Goal: Task Accomplishment & Management: Complete application form

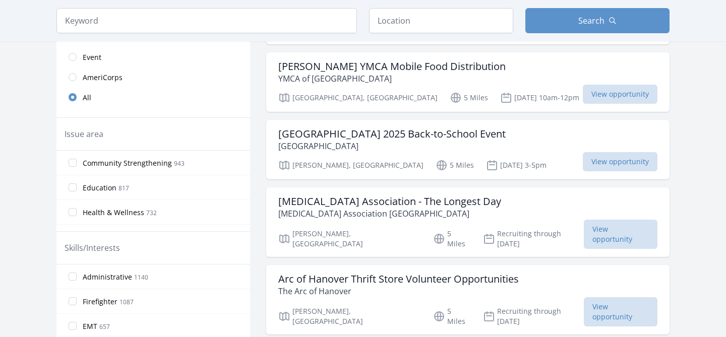
scroll to position [235, 0]
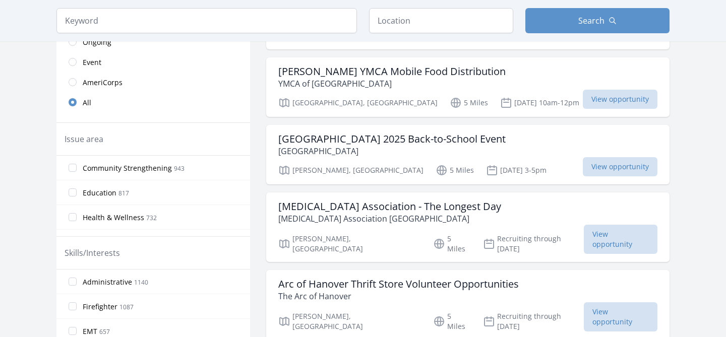
click at [101, 221] on span "Health & Wellness" at bounding box center [113, 218] width 61 height 10
click at [77, 221] on input "Health & Wellness 732" at bounding box center [73, 217] width 8 height 8
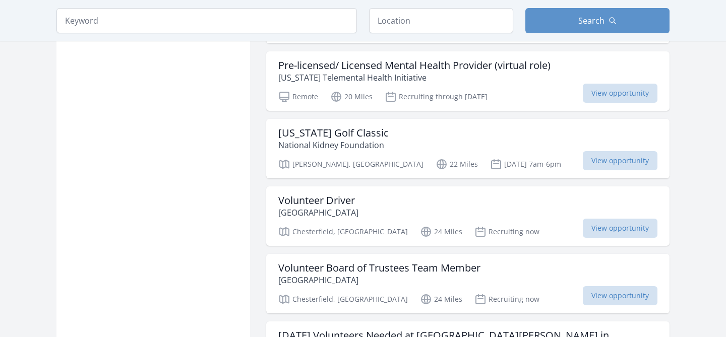
scroll to position [1230, 0]
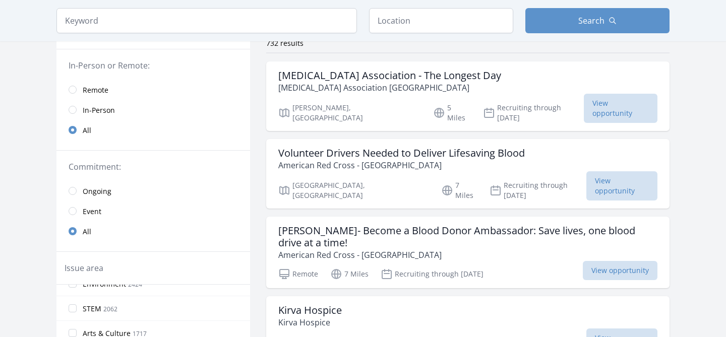
scroll to position [78, 0]
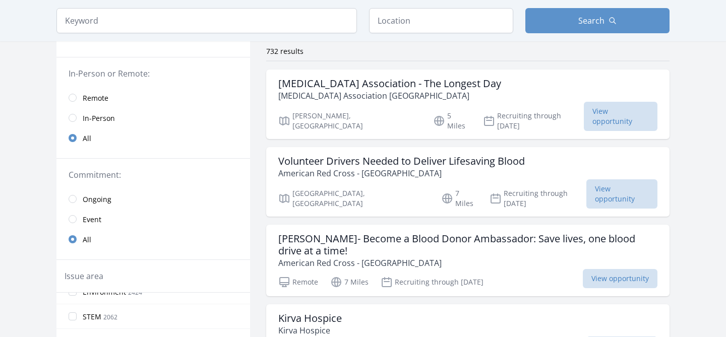
click at [87, 195] on span "Ongoing" at bounding box center [97, 200] width 29 height 10
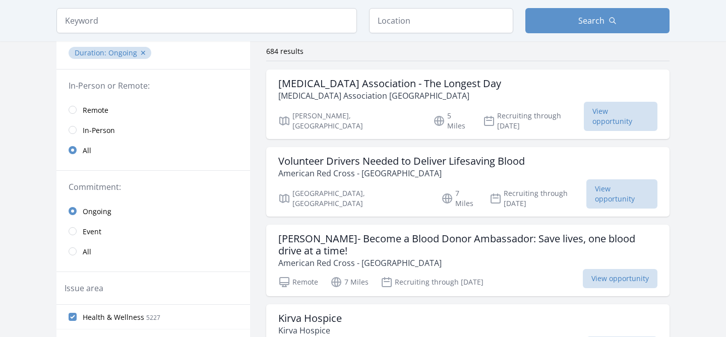
click at [85, 129] on span "In-Person" at bounding box center [99, 130] width 32 height 10
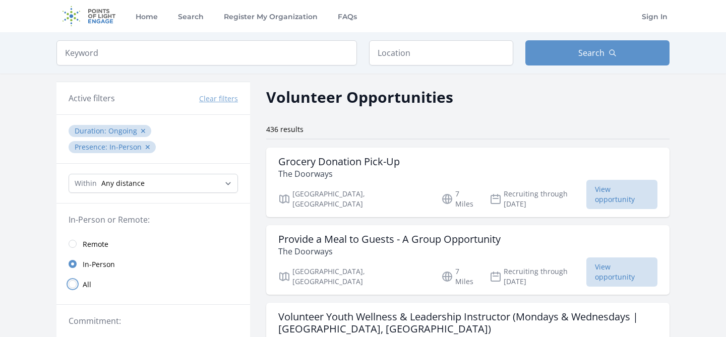
click at [74, 283] on input "radio" at bounding box center [73, 284] width 8 height 8
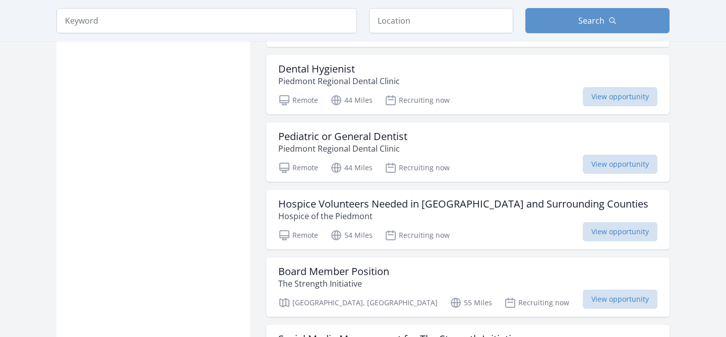
scroll to position [1191, 0]
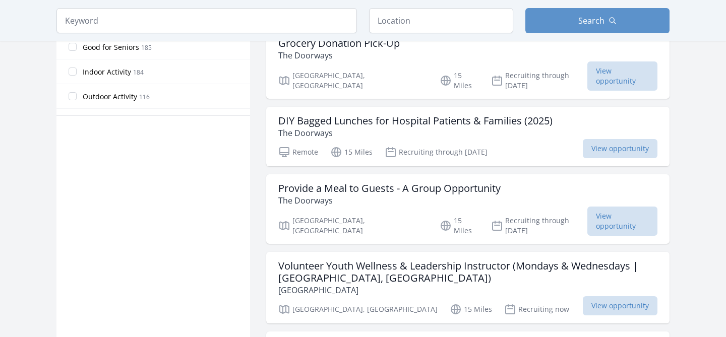
scroll to position [441, 0]
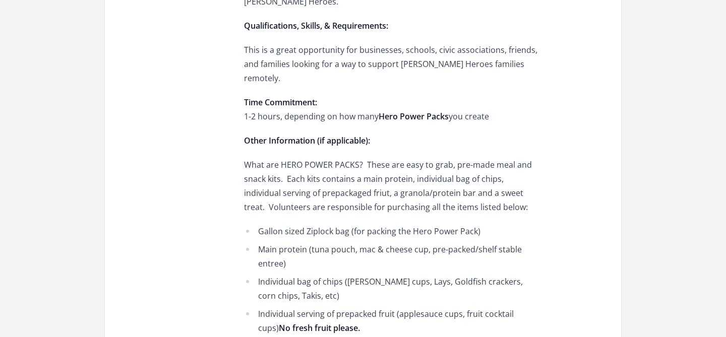
scroll to position [832, 0]
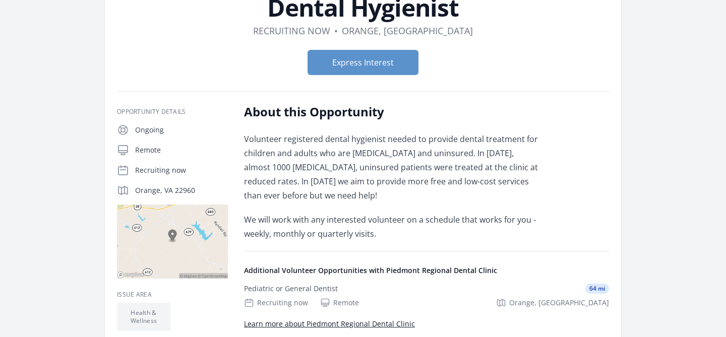
scroll to position [53, 0]
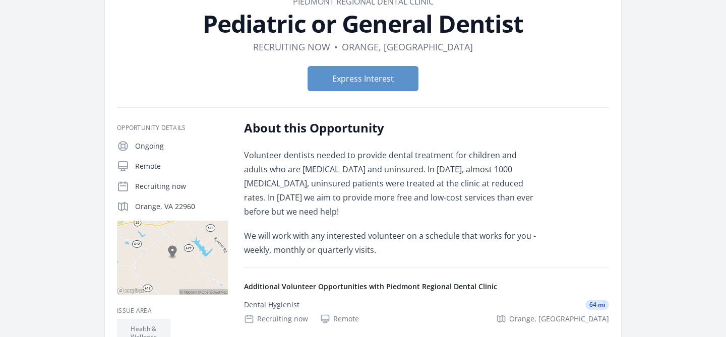
scroll to position [166, 0]
